Goal: Information Seeking & Learning: Learn about a topic

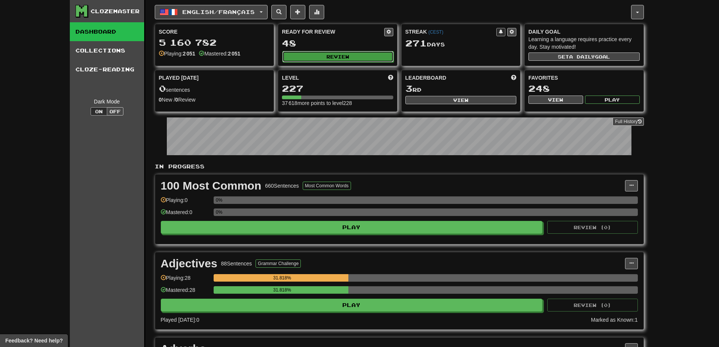
click at [342, 60] on button "Review" at bounding box center [337, 56] width 111 height 11
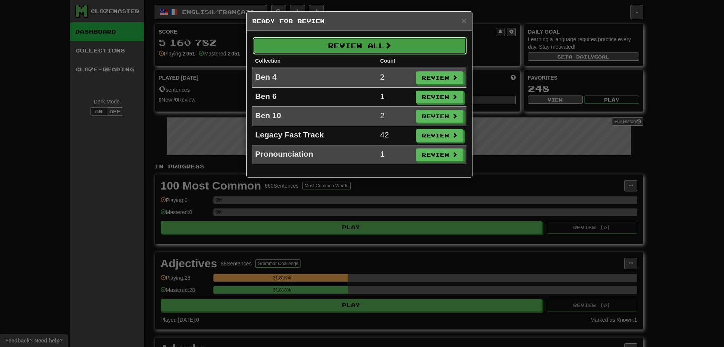
click at [347, 48] on button "Review All" at bounding box center [360, 45] width 214 height 17
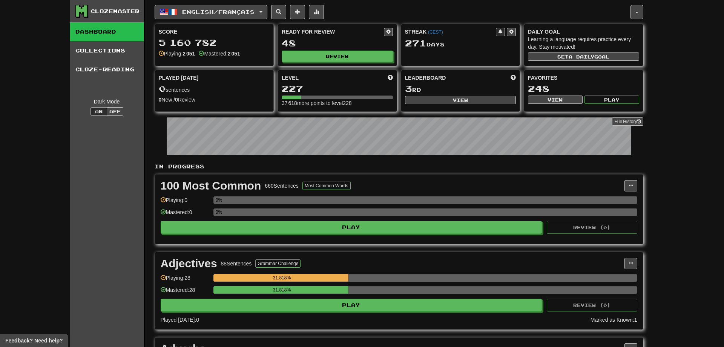
select select "***"
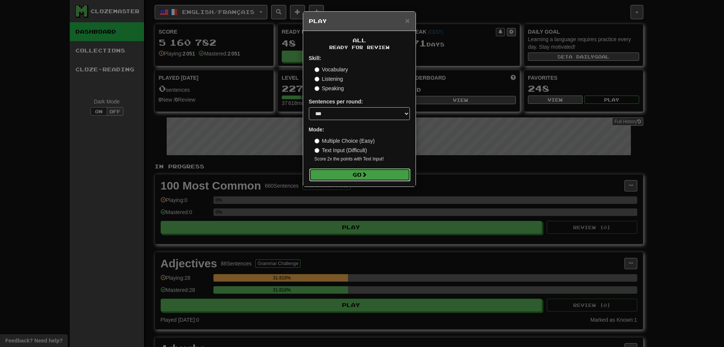
click at [309, 168] on button "Go" at bounding box center [359, 174] width 101 height 13
click at [359, 172] on button "Go" at bounding box center [359, 174] width 101 height 13
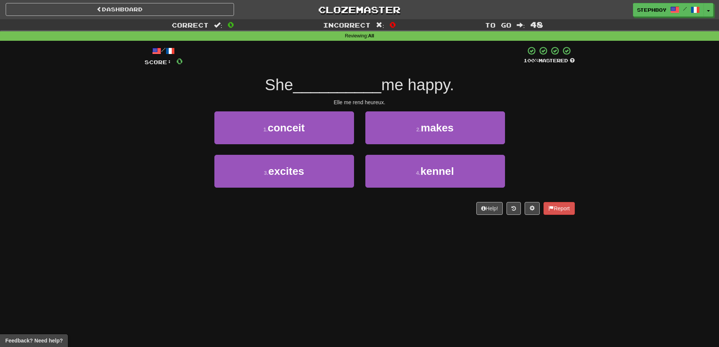
drag, startPoint x: 433, startPoint y: 249, endPoint x: 429, endPoint y: 249, distance: 4.2
click at [433, 249] on div "Dashboard Clozemaster stephboy / Toggle Dropdown Dashboard Leaderboard Activity…" at bounding box center [359, 173] width 719 height 347
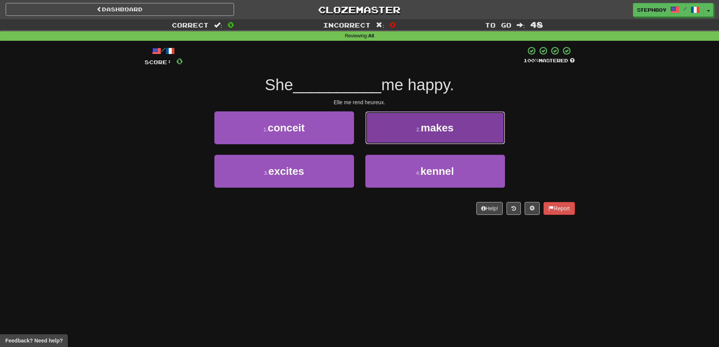
click at [370, 125] on button "2 . makes" at bounding box center [435, 127] width 140 height 33
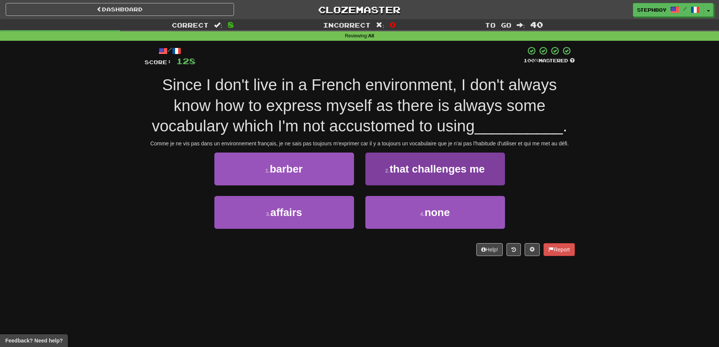
scroll to position [15, 0]
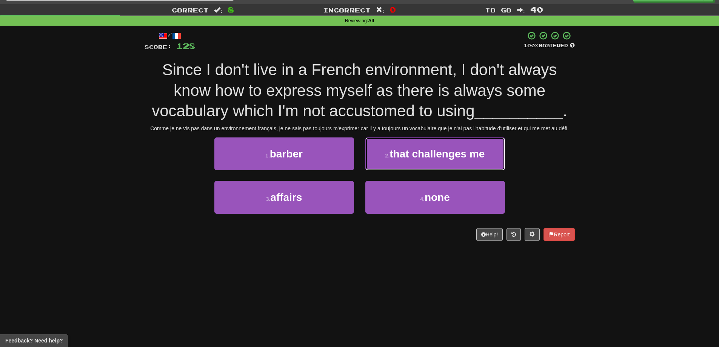
click at [407, 157] on span "that challenges me" at bounding box center [436, 154] width 95 height 12
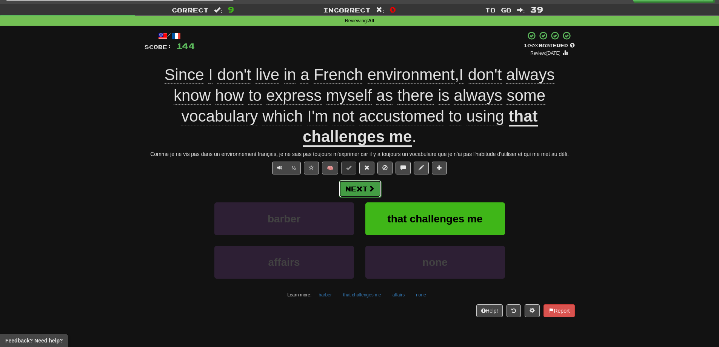
click at [352, 185] on button "Next" at bounding box center [360, 188] width 42 height 17
